Goal: Entertainment & Leisure: Consume media (video, audio)

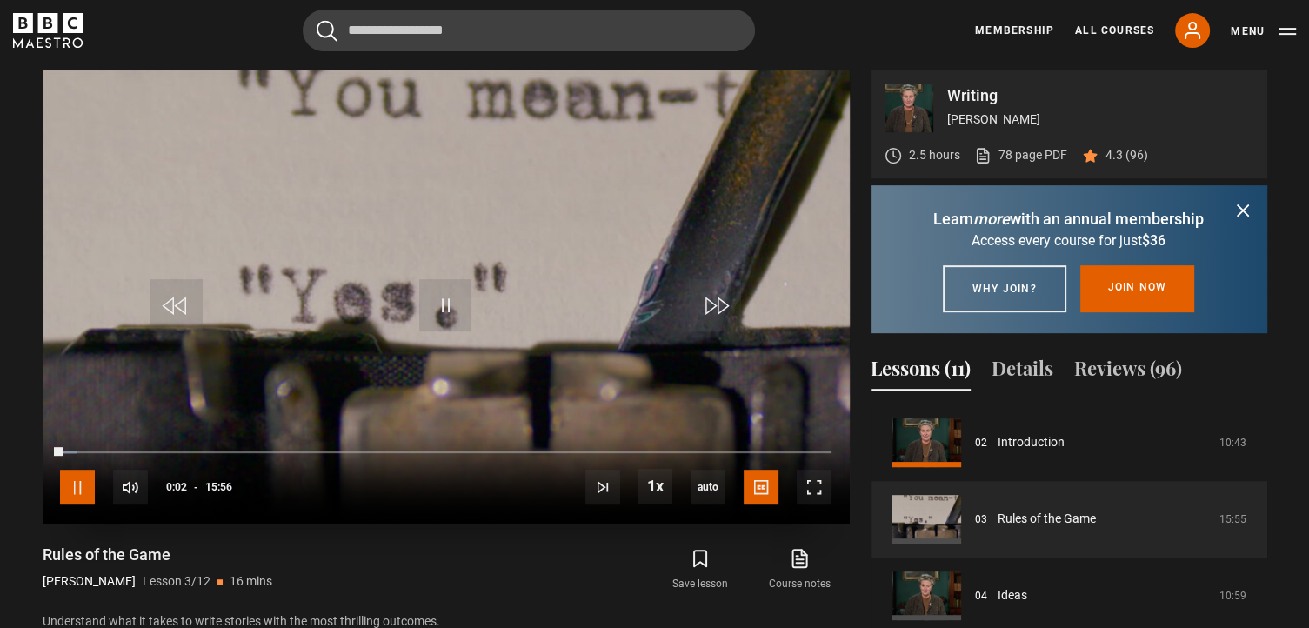
click at [73, 479] on span "Video Player" at bounding box center [77, 487] width 35 height 35
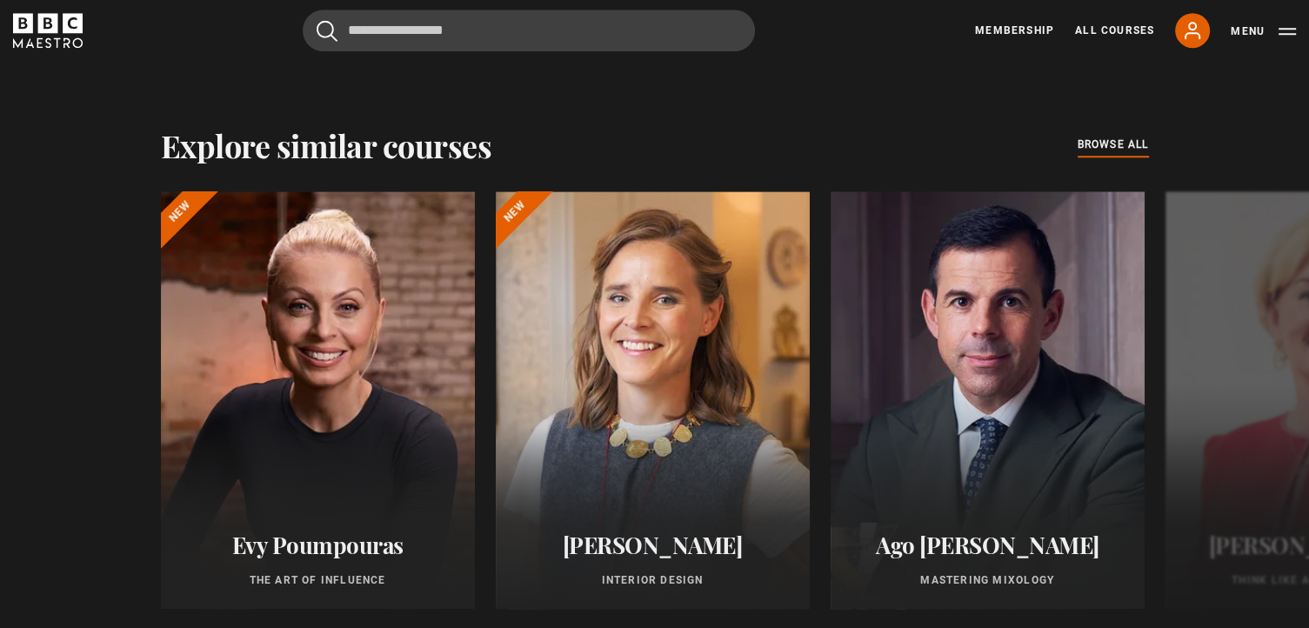
scroll to position [1538, 0]
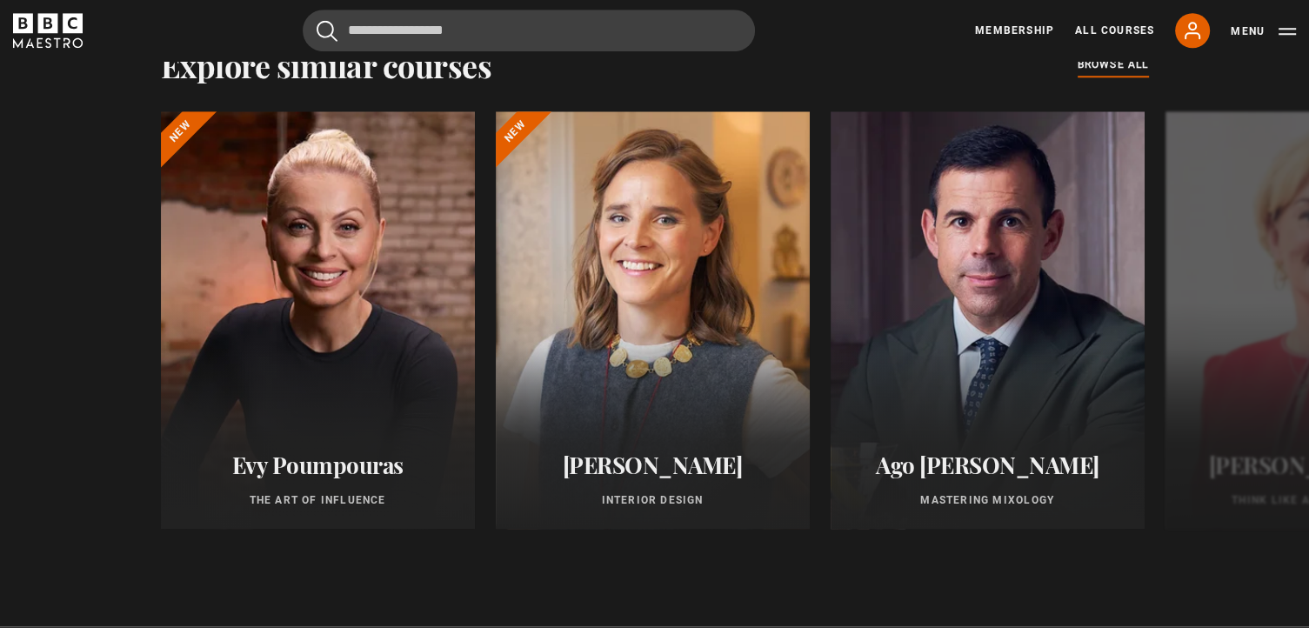
click at [91, 351] on div "[PERSON_NAME] The Art of Influence New [PERSON_NAME] Interior Design New Ago [P…" at bounding box center [654, 333] width 1309 height 445
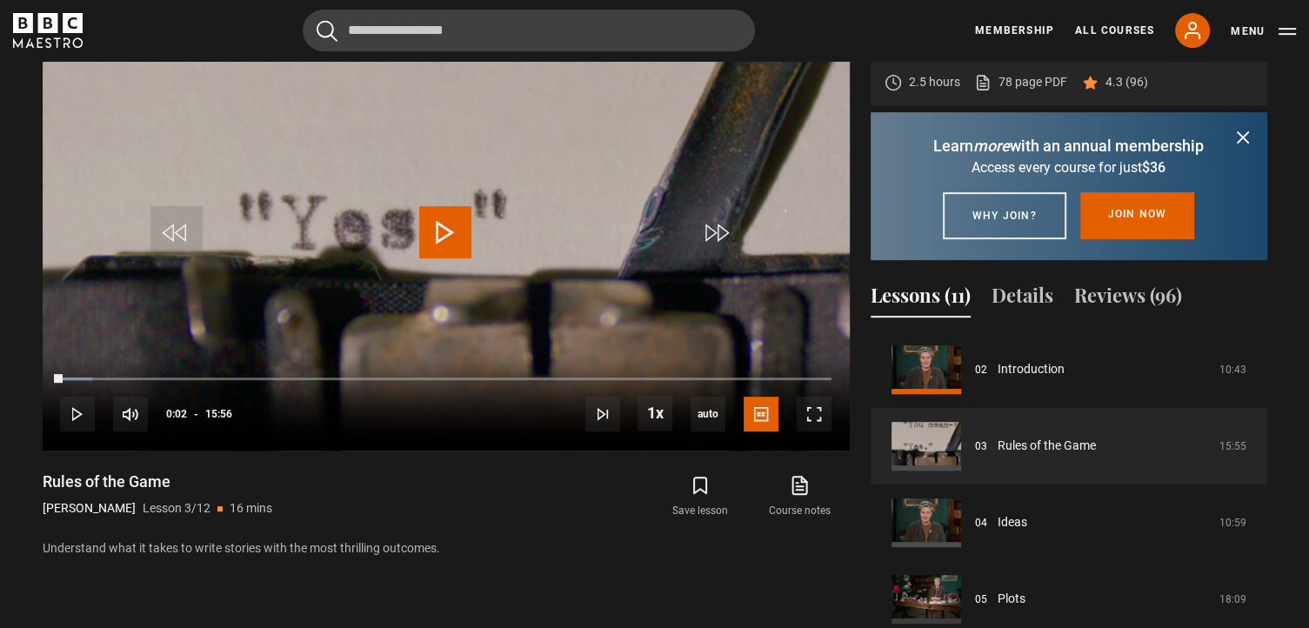
scroll to position [775, 0]
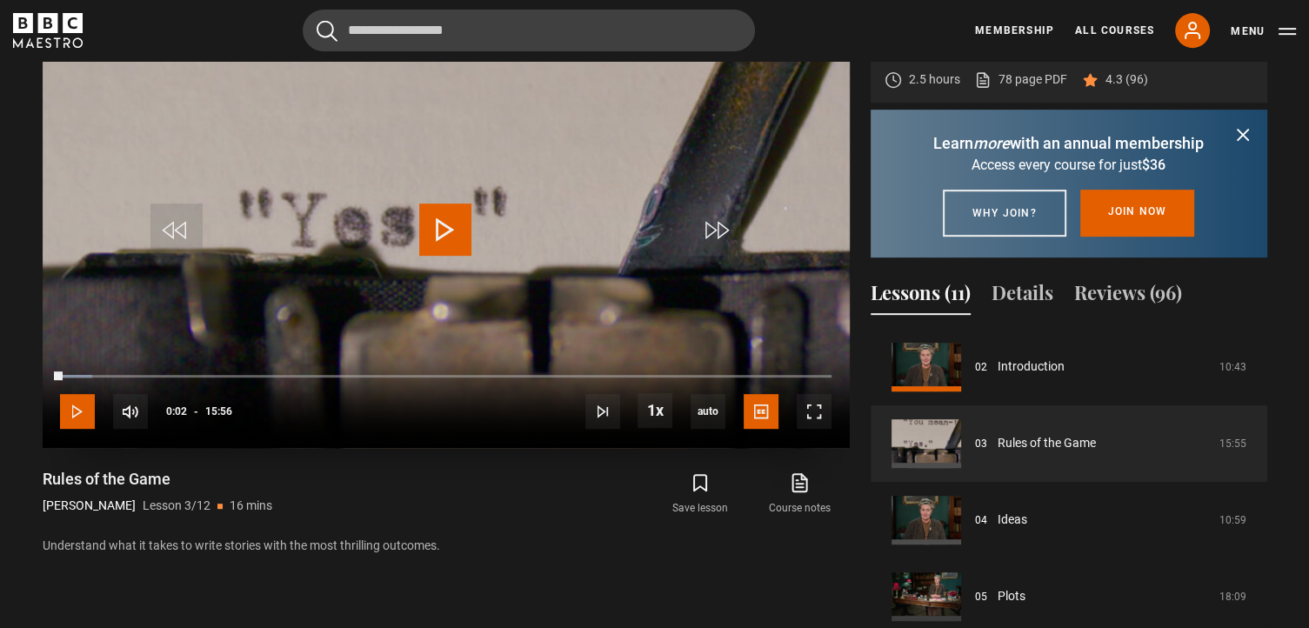
click at [72, 422] on span "Video Player" at bounding box center [77, 411] width 35 height 35
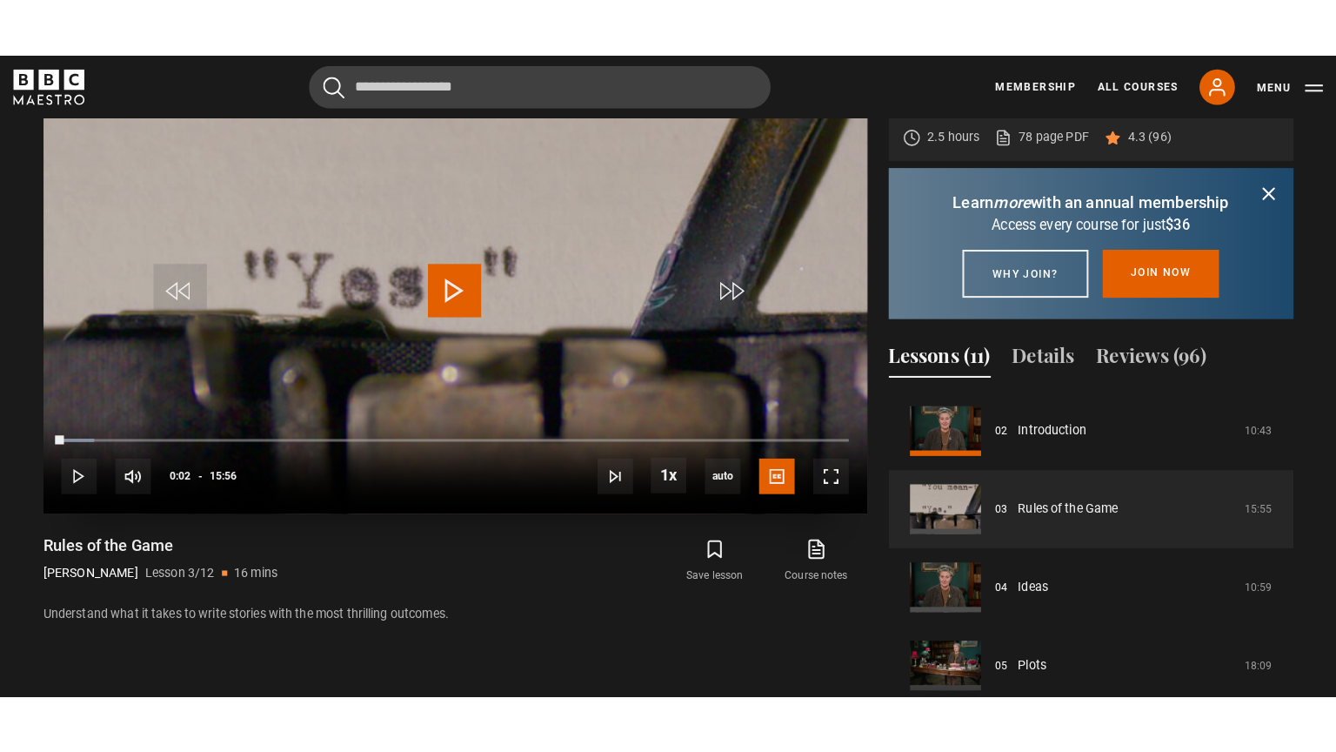
scroll to position [769, 0]
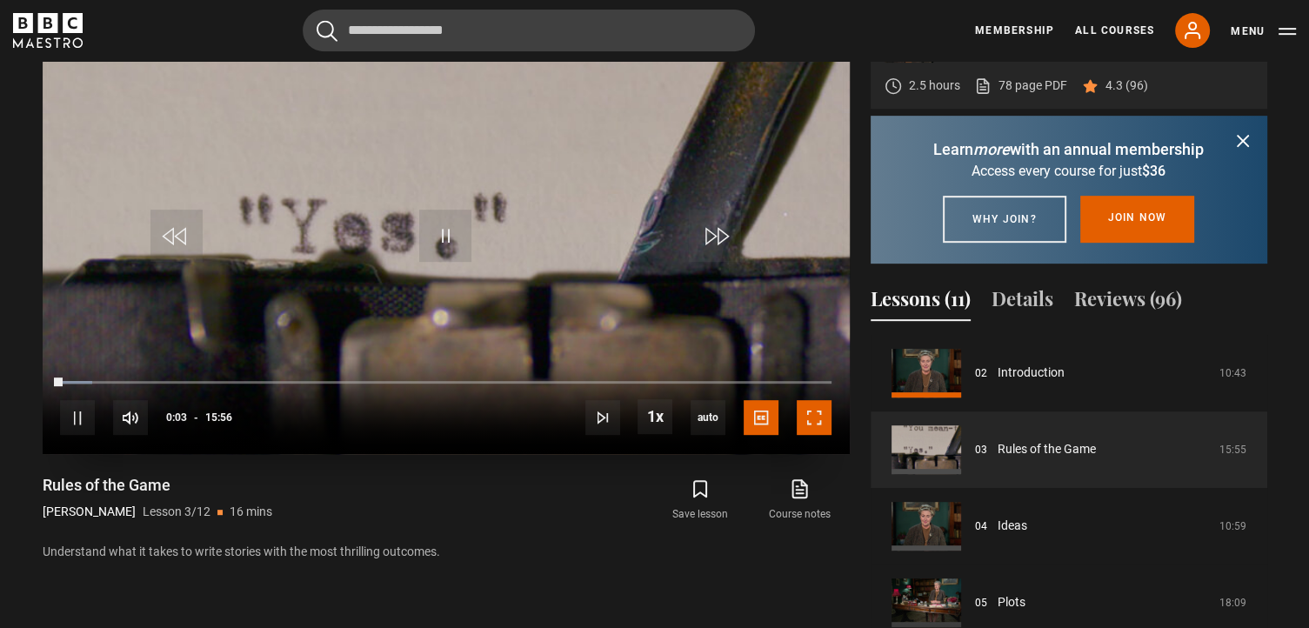
click at [811, 412] on span "Video Player" at bounding box center [814, 417] width 35 height 35
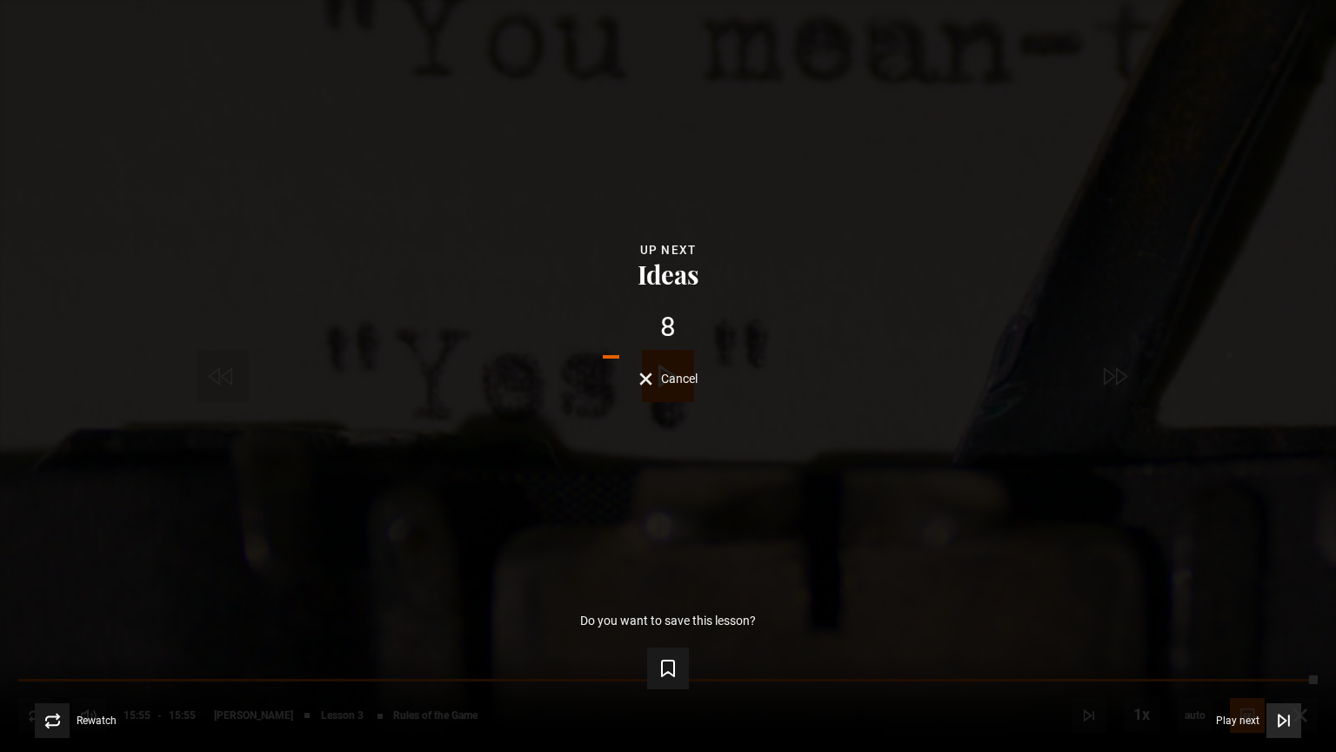
click at [1293, 627] on span "Video Player" at bounding box center [1284, 720] width 35 height 35
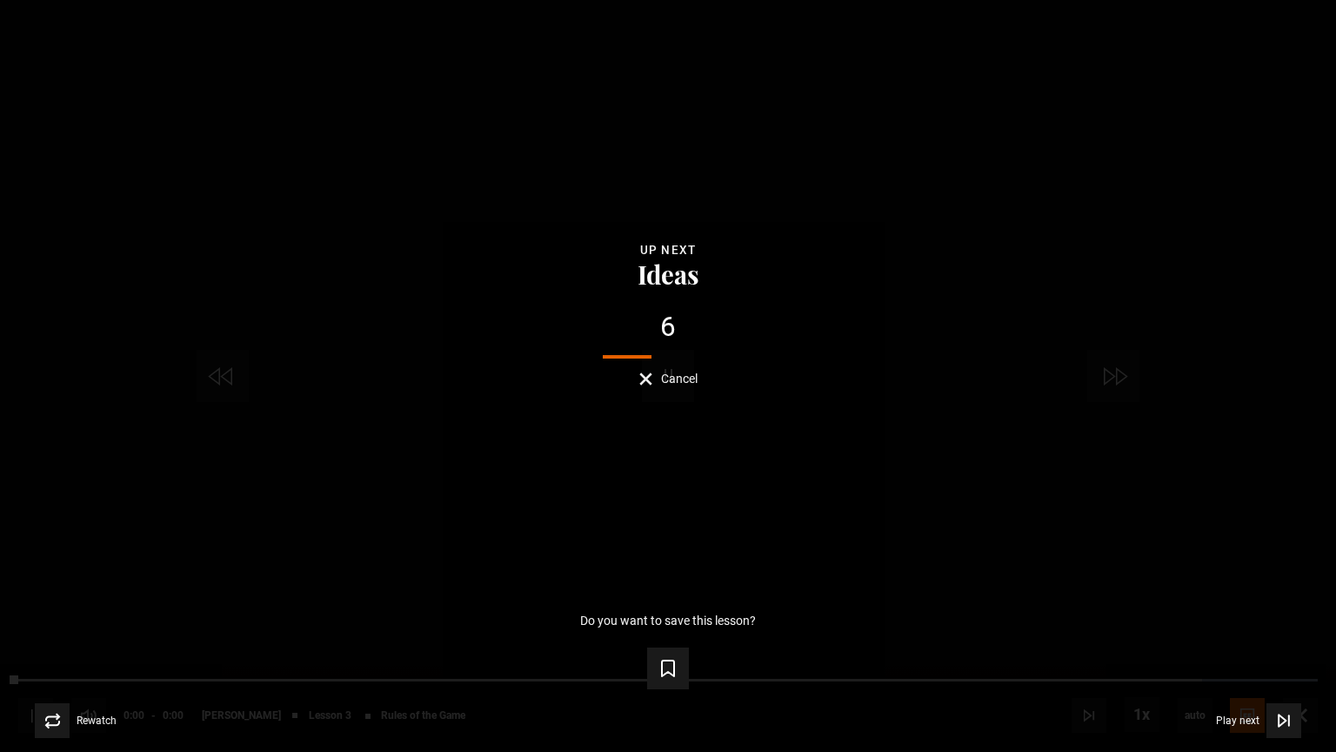
click at [657, 382] on button "Cancel" at bounding box center [668, 378] width 58 height 13
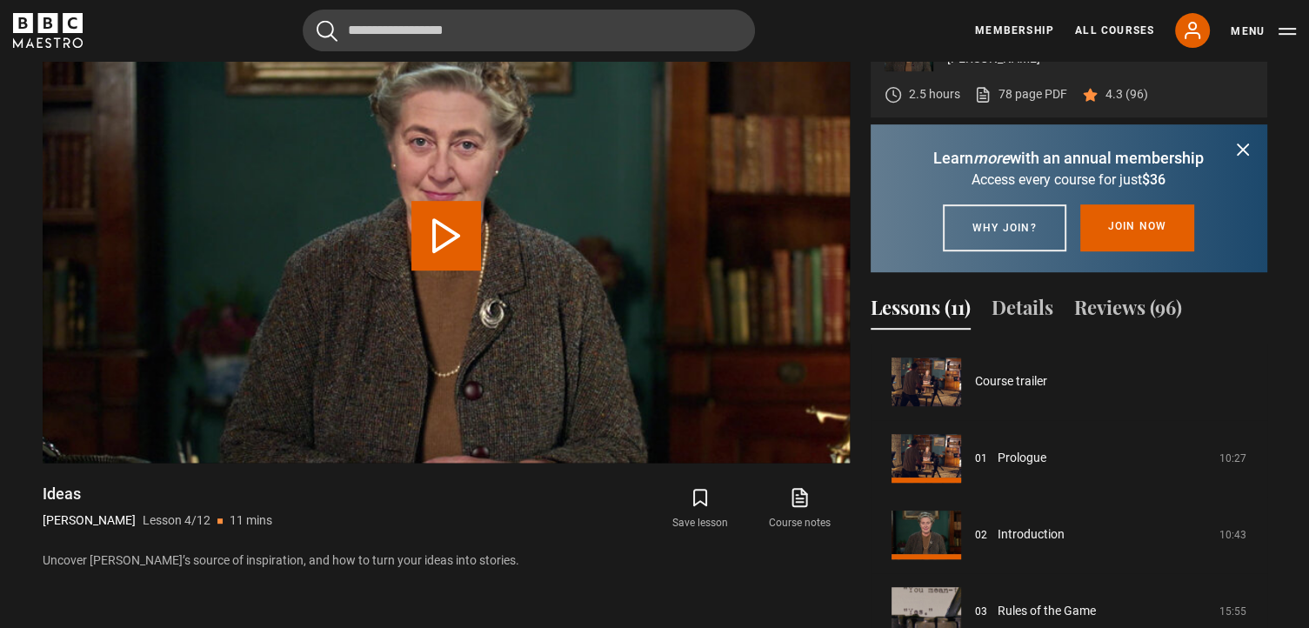
scroll to position [230, 0]
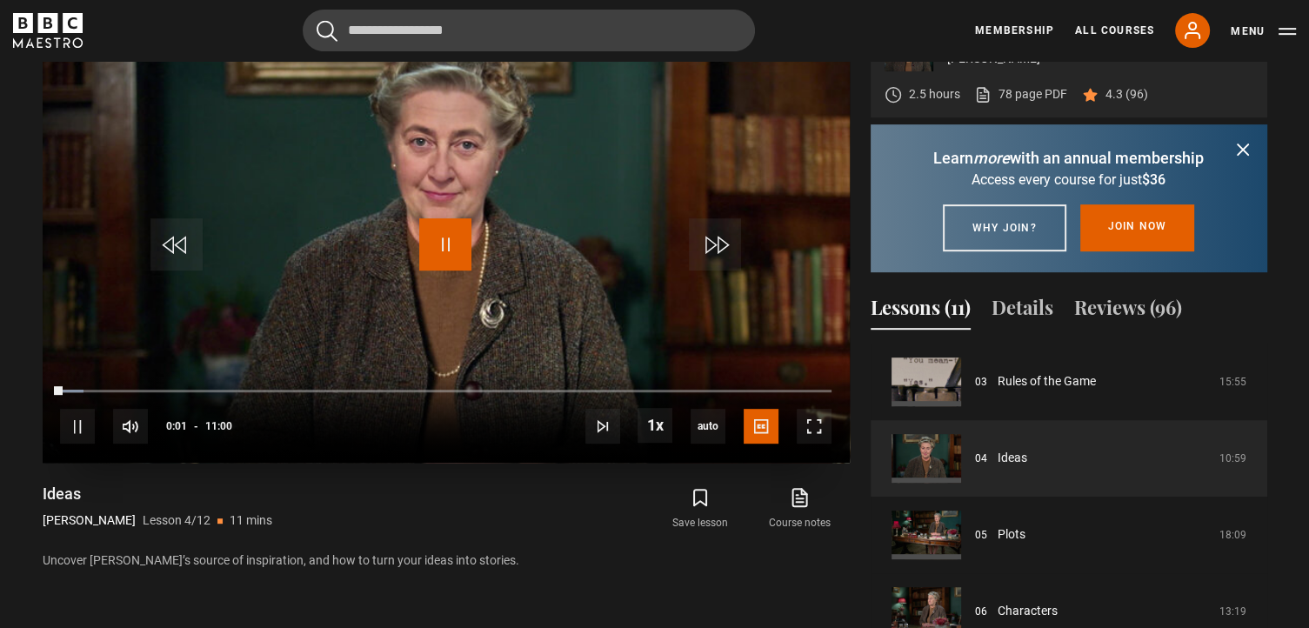
click at [429, 244] on span "Video Player" at bounding box center [445, 244] width 52 height 52
click at [807, 427] on span "Video Player" at bounding box center [814, 426] width 35 height 35
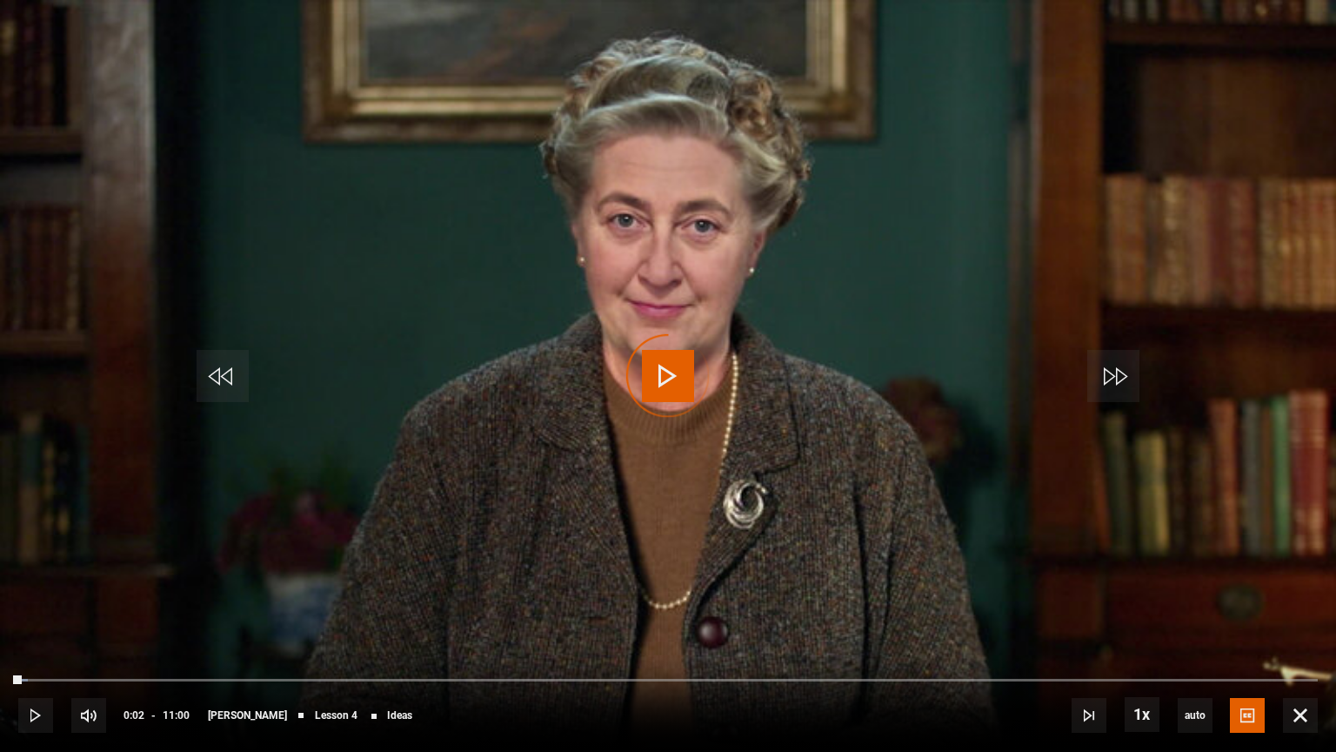
click at [681, 372] on video-js "Video Player is loading. Play Lesson Ideas 10s Skip Back 10 seconds Play 10s Sk…" at bounding box center [668, 376] width 1336 height 752
click at [655, 378] on span "Video Player" at bounding box center [668, 376] width 52 height 52
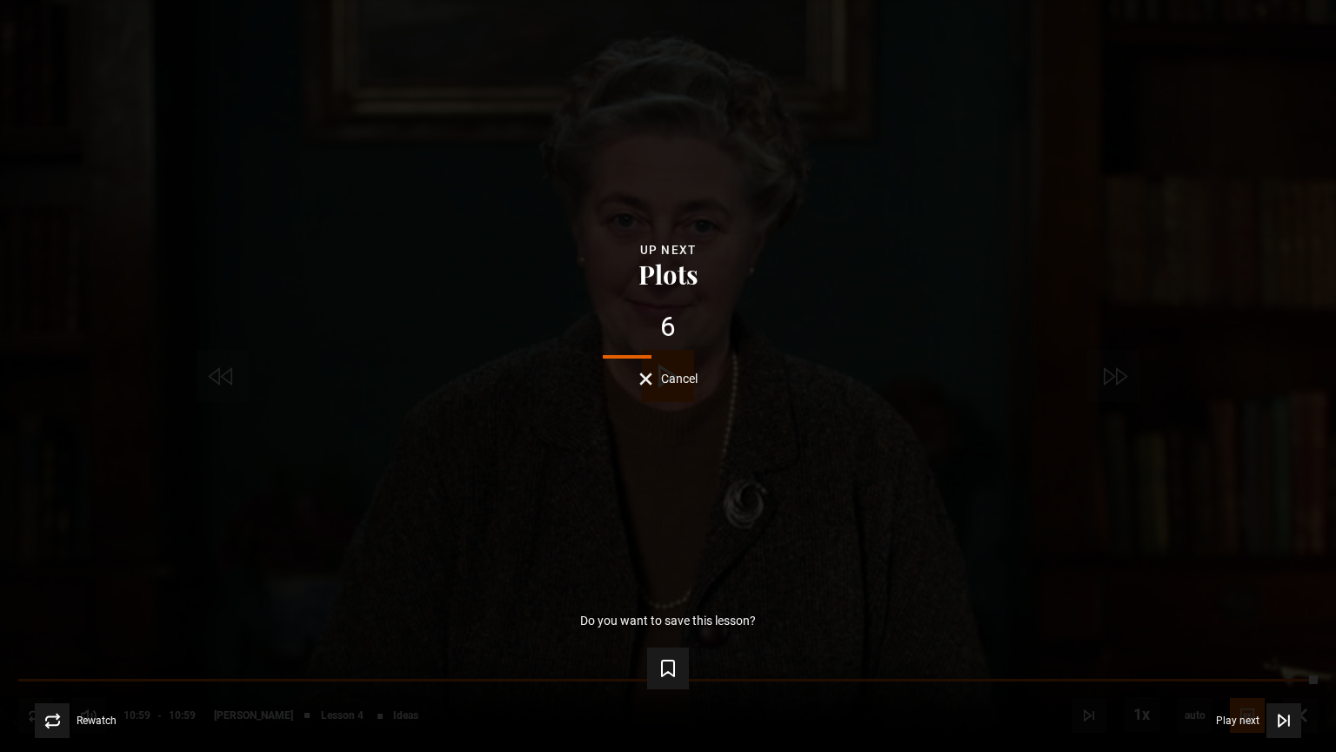
click at [661, 381] on span "Cancel" at bounding box center [679, 378] width 37 height 12
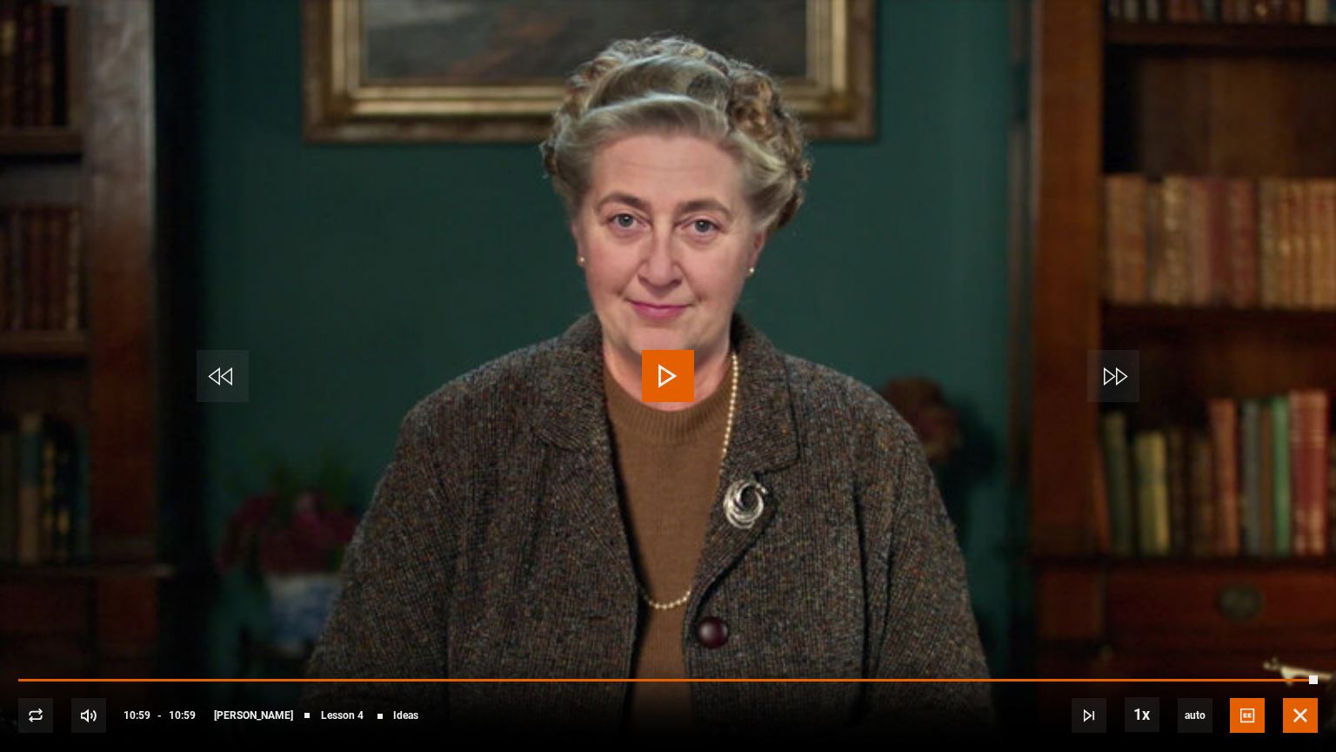
click at [1303, 627] on span "Video Player" at bounding box center [1300, 715] width 35 height 35
